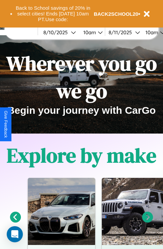
scroll to position [103, 0]
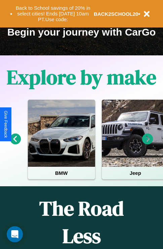
click at [147, 144] on icon at bounding box center [147, 139] width 11 height 11
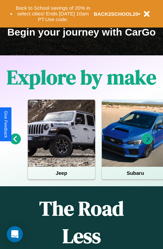
click at [147, 144] on icon at bounding box center [147, 139] width 11 height 11
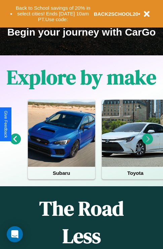
click at [147, 144] on icon at bounding box center [147, 139] width 11 height 11
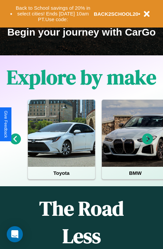
click at [15, 144] on icon at bounding box center [15, 139] width 11 height 11
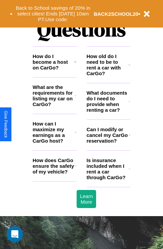
scroll to position [813, 0]
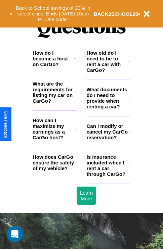
click at [108, 72] on h3 "How old do I need to be to rent a car with CarGo?" at bounding box center [108, 61] width 42 height 23
click at [129, 168] on icon at bounding box center [130, 165] width 2 height 5
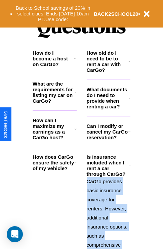
click at [129, 165] on polyline at bounding box center [129, 165] width 1 height 1
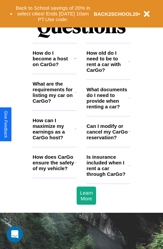
click at [129, 168] on icon at bounding box center [130, 165] width 2 height 5
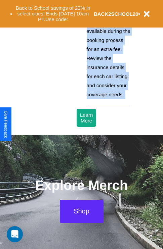
scroll to position [1067, 0]
